Goal: Find specific page/section: Find specific page/section

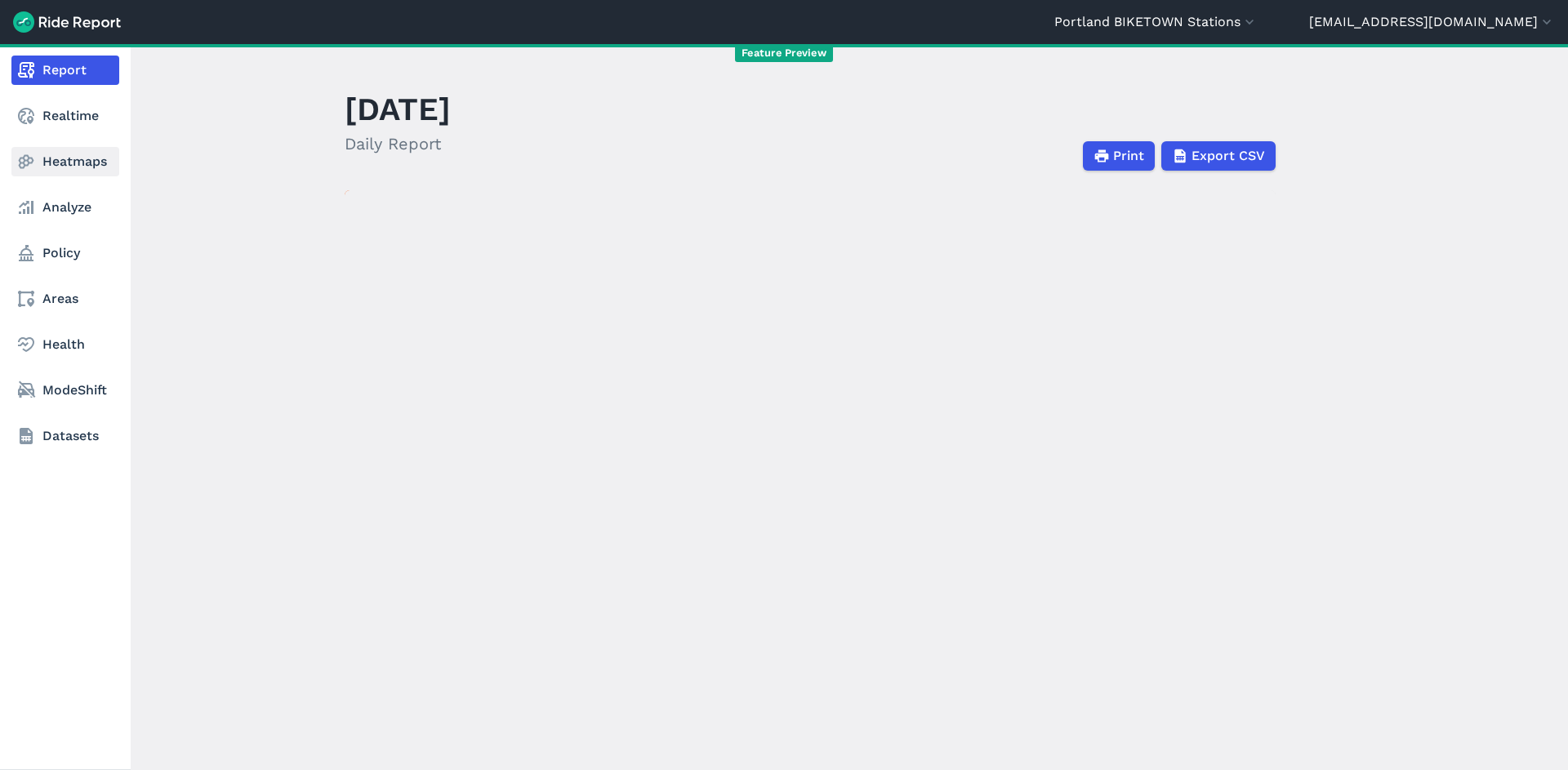
click at [59, 159] on link "Heatmaps" at bounding box center [66, 161] width 108 height 29
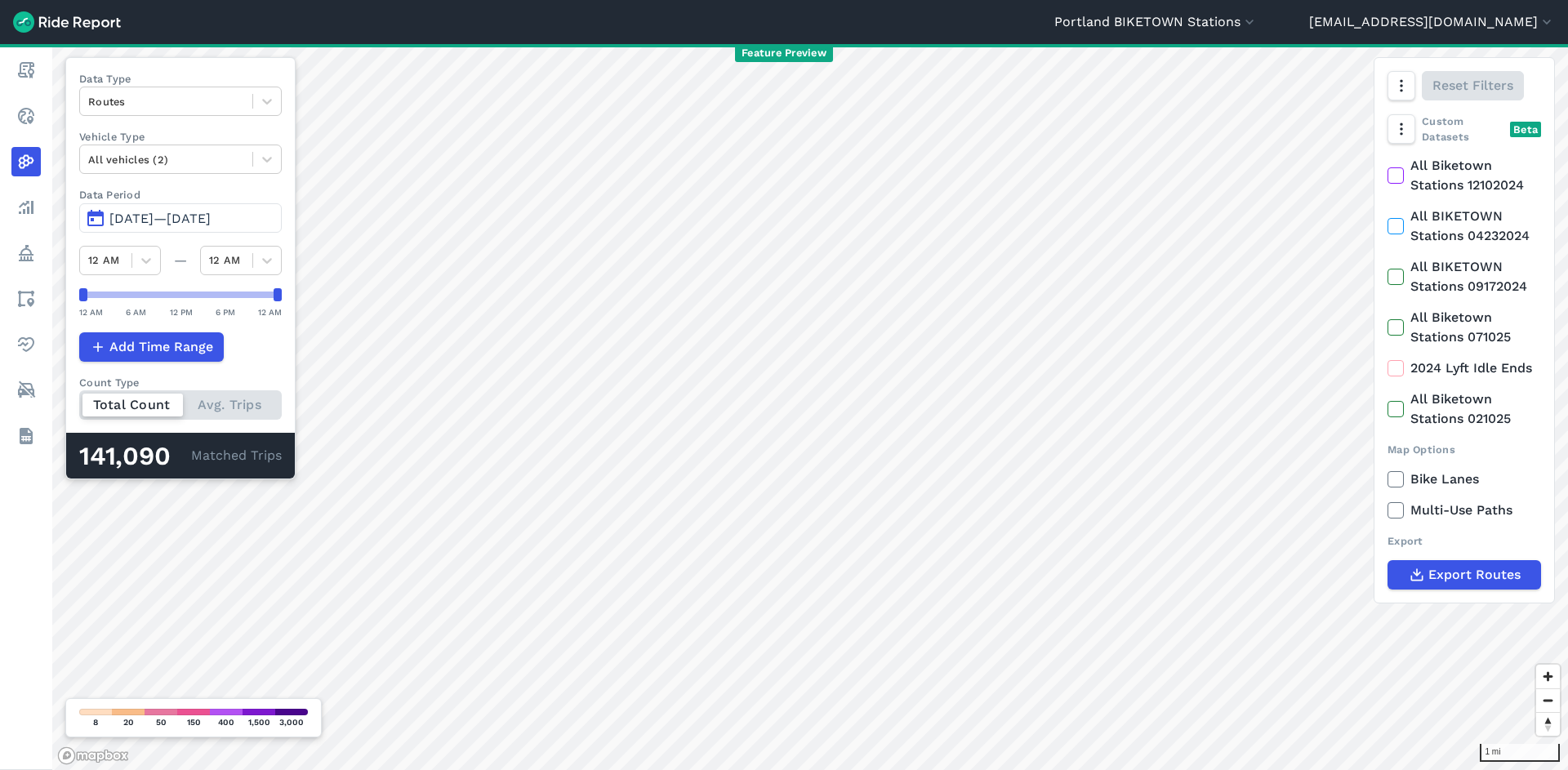
click at [291, 147] on div "1 mi Data Type Routes Vehicle Type All vehicles (2) Data Period May 18, 2025—[D…" at bounding box center [809, 407] width 1515 height 726
click at [228, 97] on div at bounding box center [165, 101] width 156 height 19
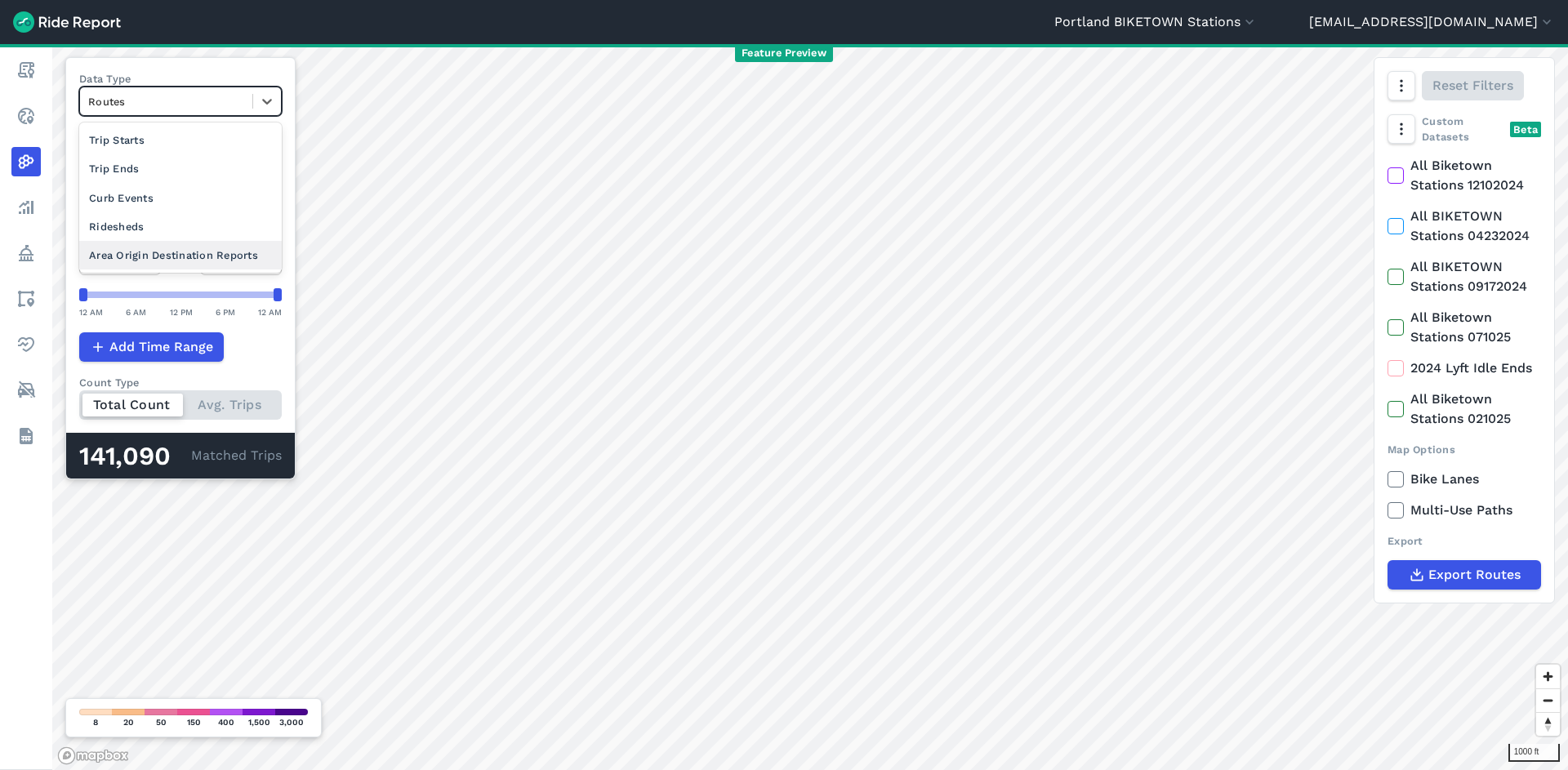
click at [212, 256] on div "Area Origin Destination Reports" at bounding box center [180, 254] width 202 height 28
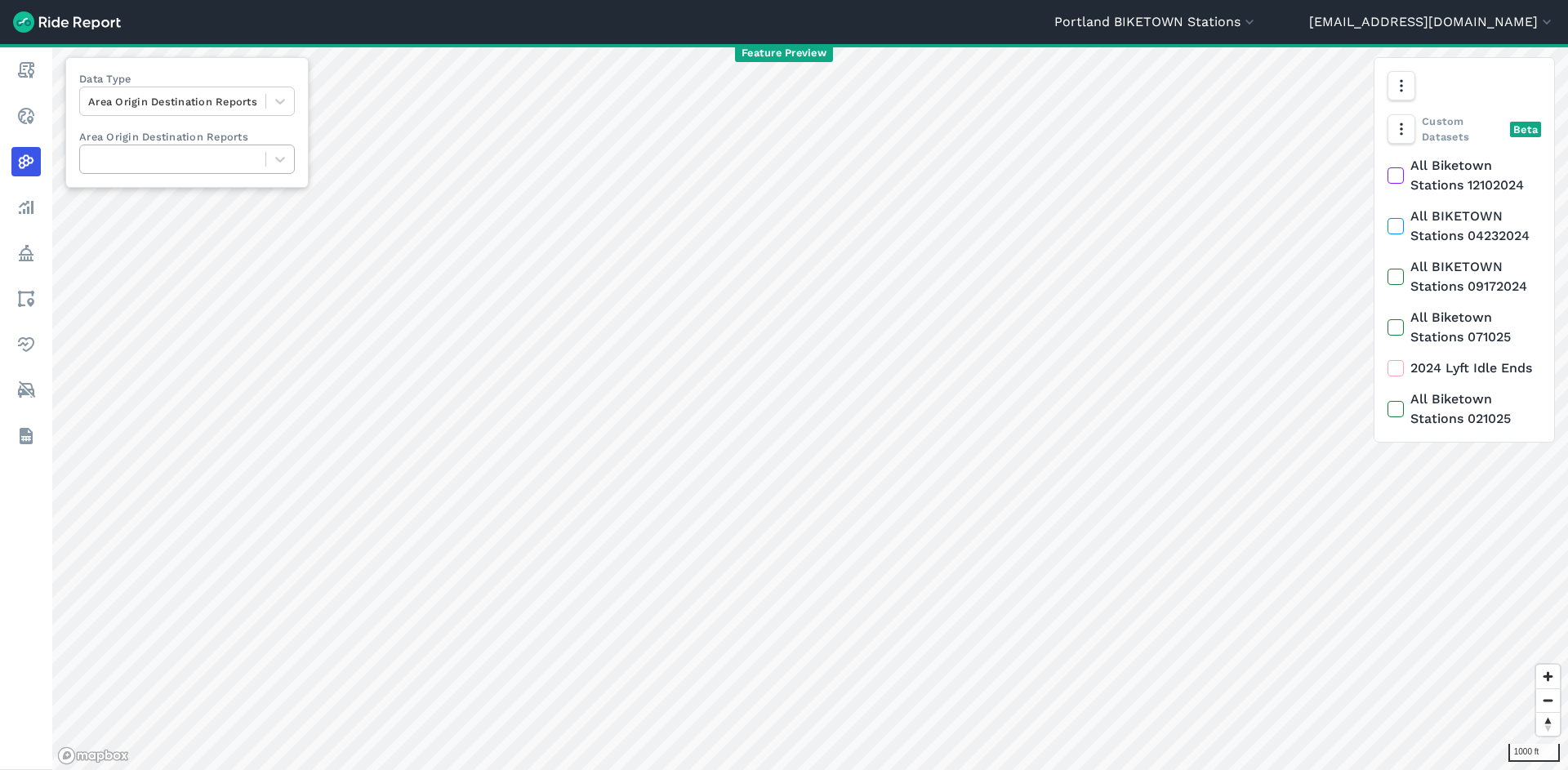
click at [216, 161] on div at bounding box center [172, 159] width 169 height 19
click at [272, 108] on icon at bounding box center [280, 101] width 17 height 17
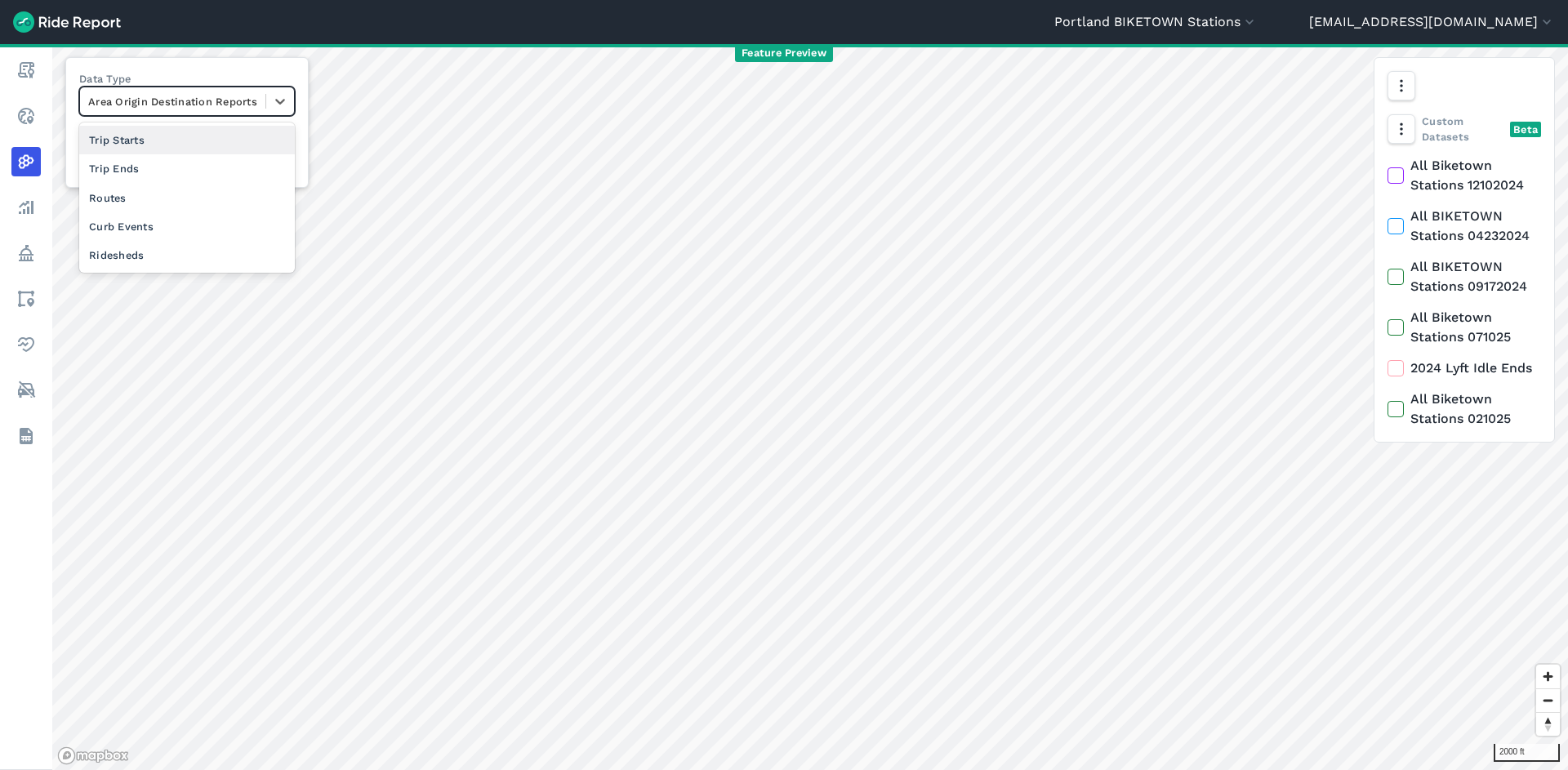
click at [207, 141] on div "Trip Starts" at bounding box center [187, 140] width 215 height 28
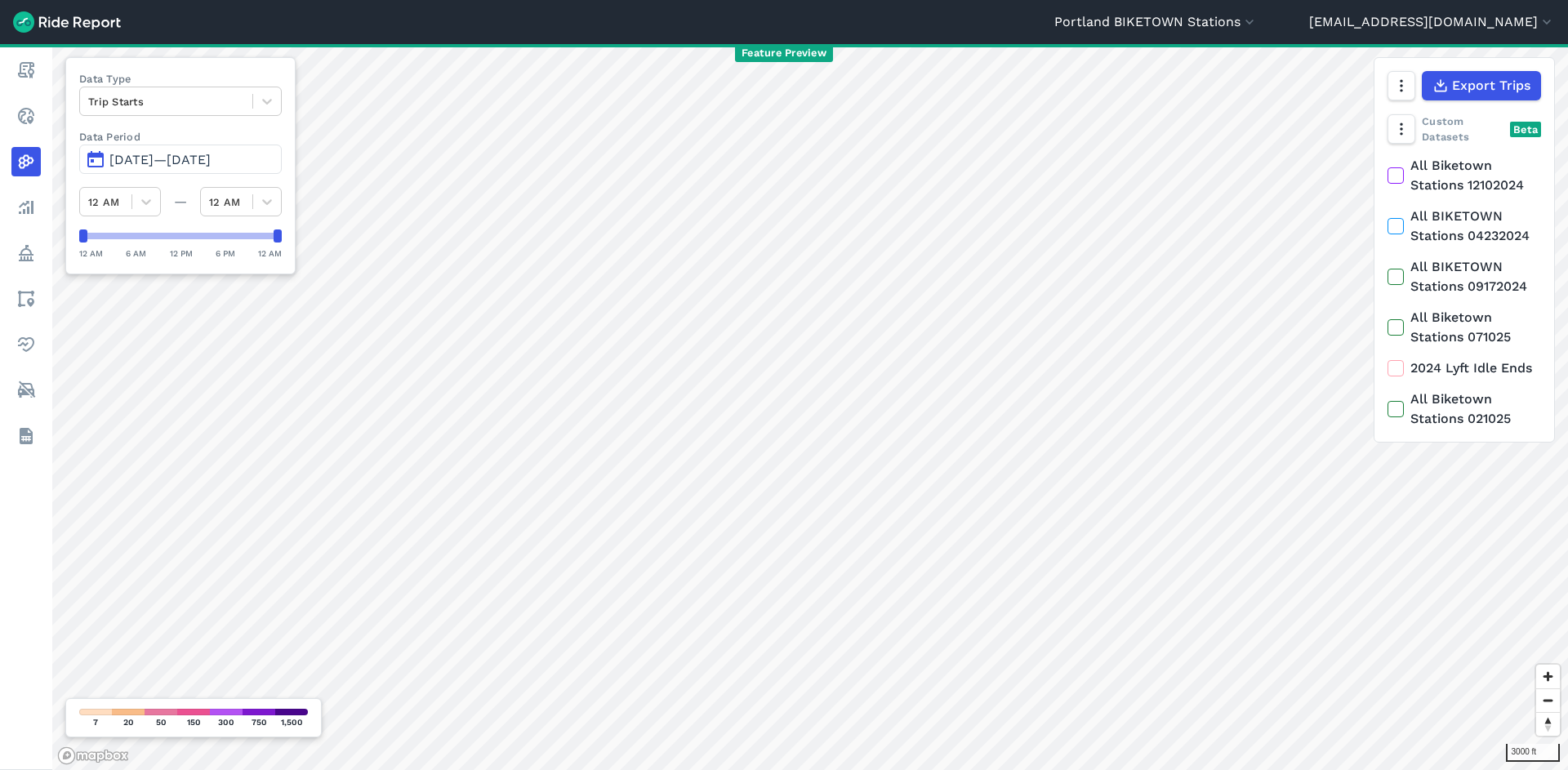
click at [240, 86] on label "Data Type" at bounding box center [180, 79] width 202 height 16
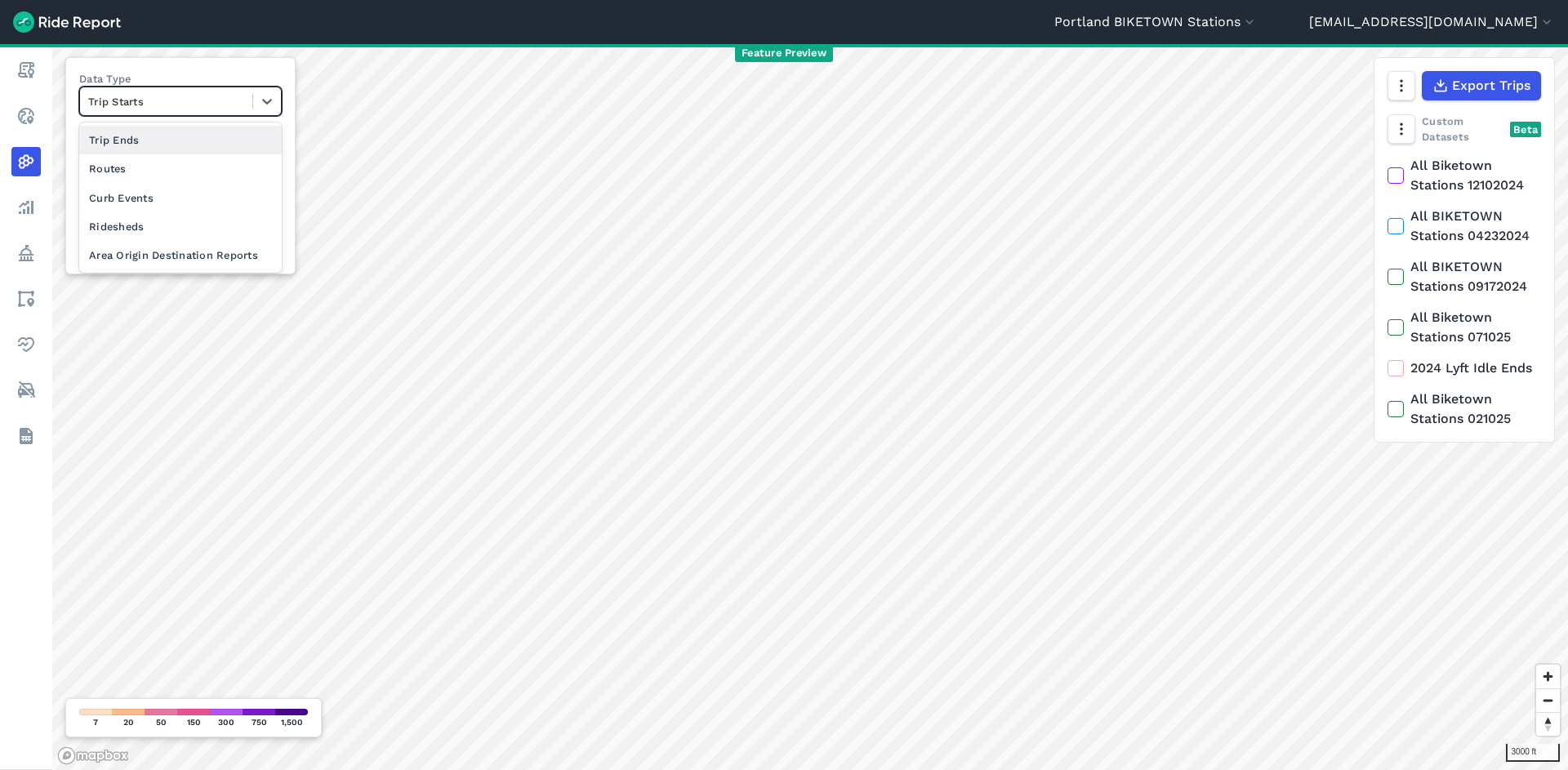
click at [240, 94] on div at bounding box center [165, 101] width 156 height 19
click at [197, 191] on div "Curb Events" at bounding box center [180, 198] width 202 height 28
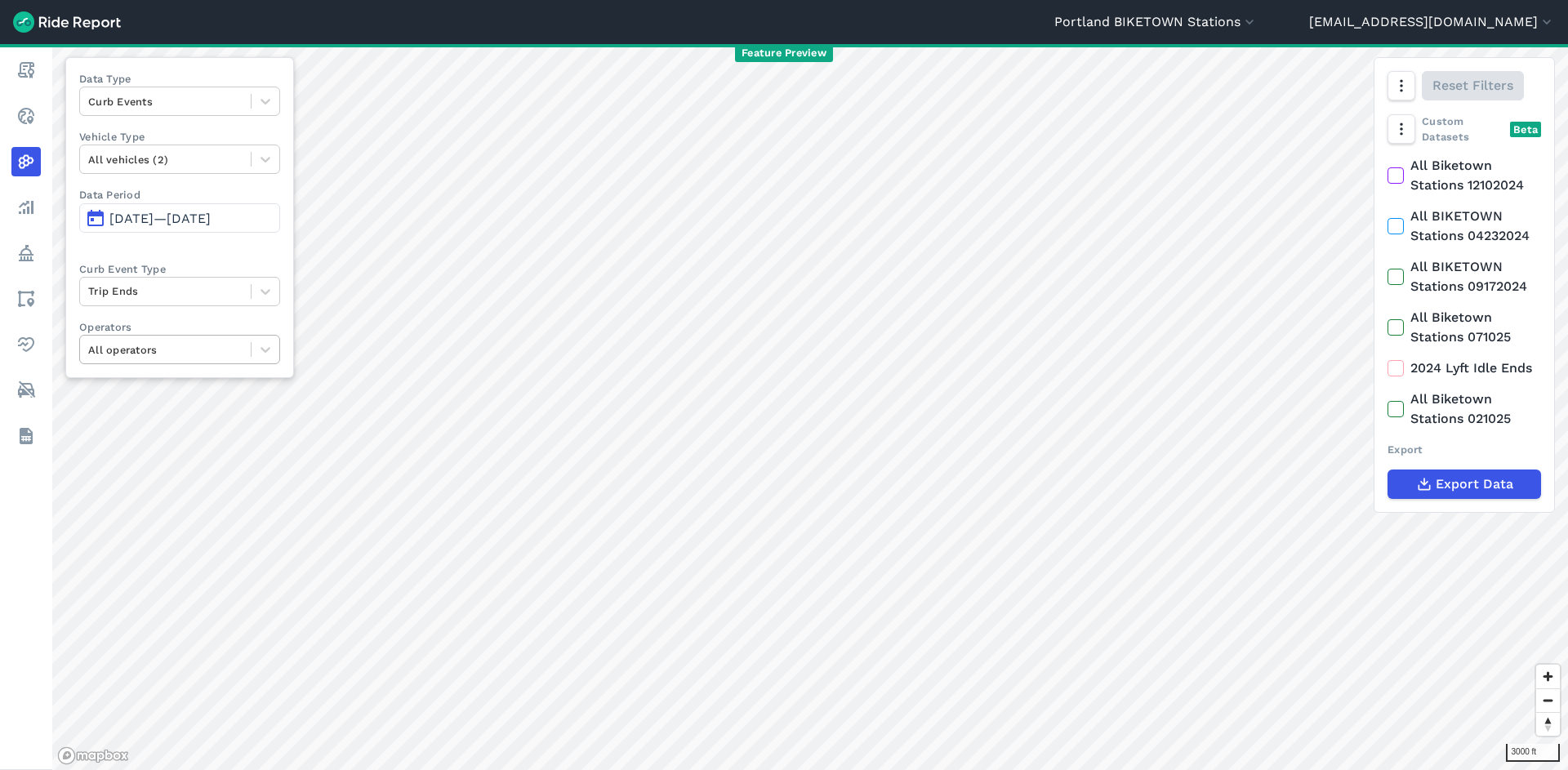
drag, startPoint x: 162, startPoint y: 334, endPoint x: 157, endPoint y: 343, distance: 10.3
click at [161, 335] on label "Operators" at bounding box center [179, 327] width 201 height 16
click at [159, 345] on div at bounding box center [165, 349] width 155 height 19
click at [218, 260] on div "Data Type Curb Events Vehicle Type All vehicles (2) Data Period [DATE]—[DATE] C…" at bounding box center [180, 217] width 229 height 321
